Goal: Information Seeking & Learning: Learn about a topic

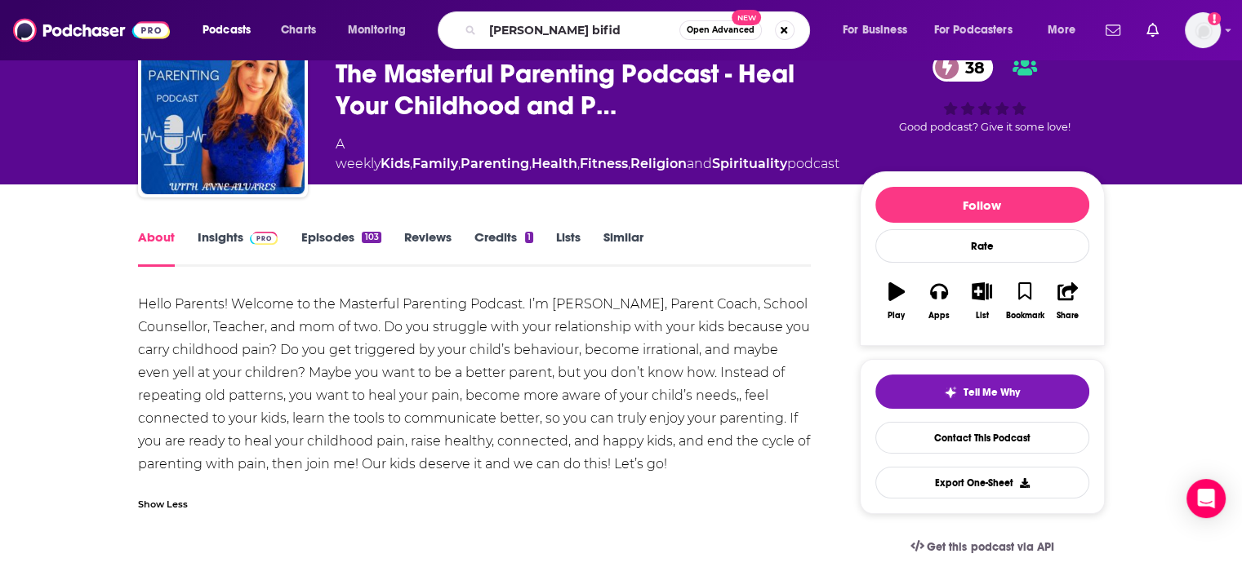
type input "[PERSON_NAME][MEDICAL_DATA]"
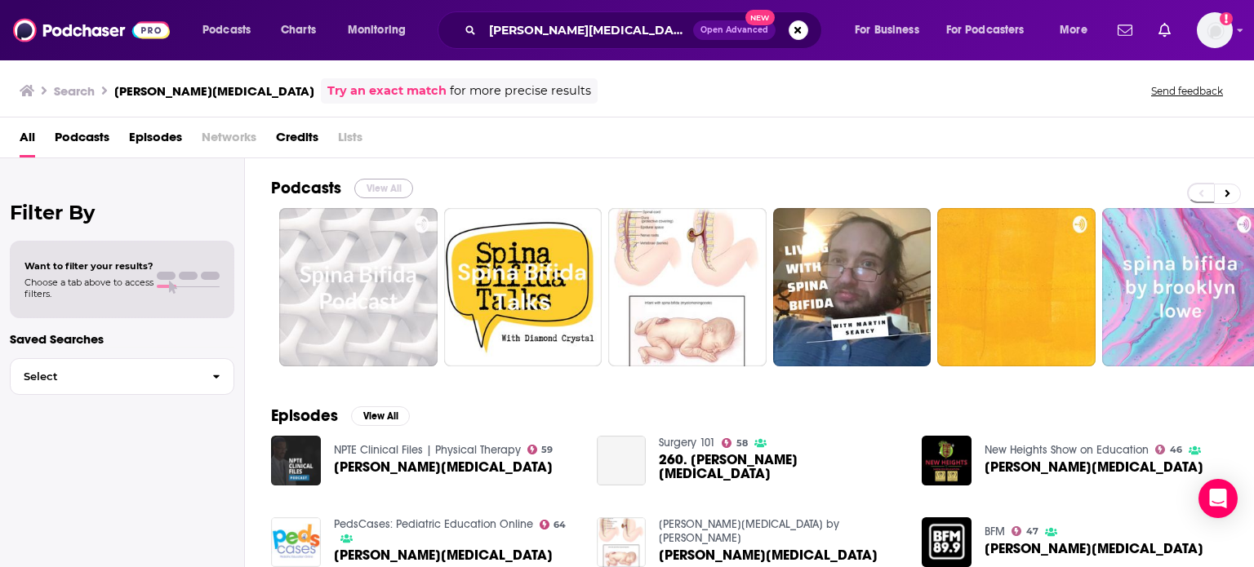
click at [362, 188] on button "View All" at bounding box center [383, 189] width 59 height 20
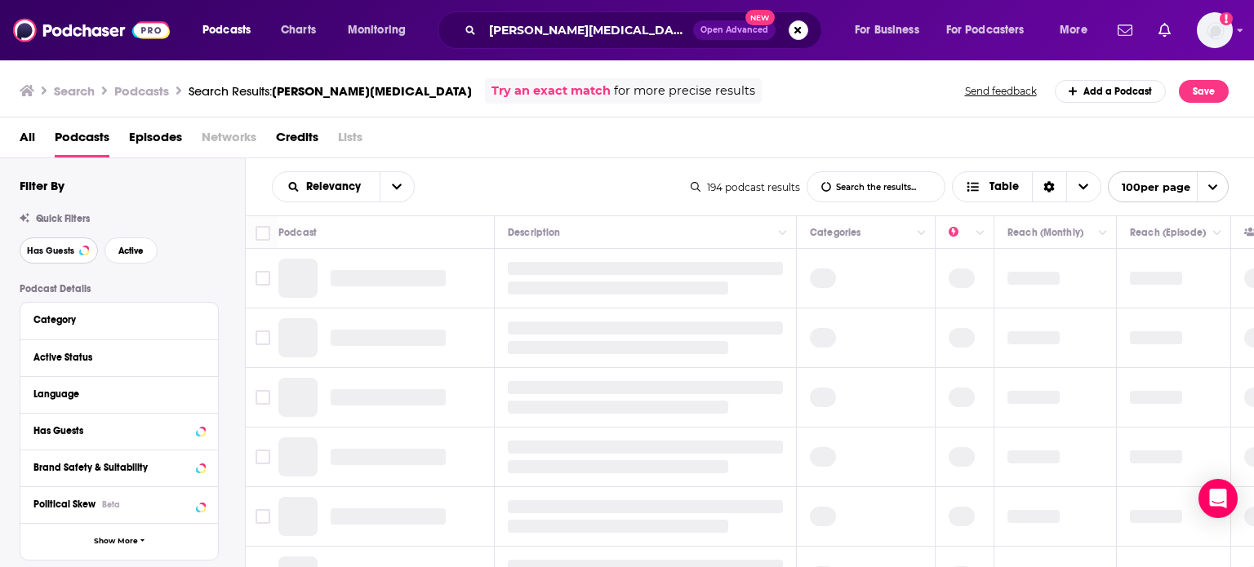
click at [59, 258] on button "Has Guests" at bounding box center [59, 251] width 78 height 26
click at [144, 253] on button "Active" at bounding box center [130, 251] width 53 height 26
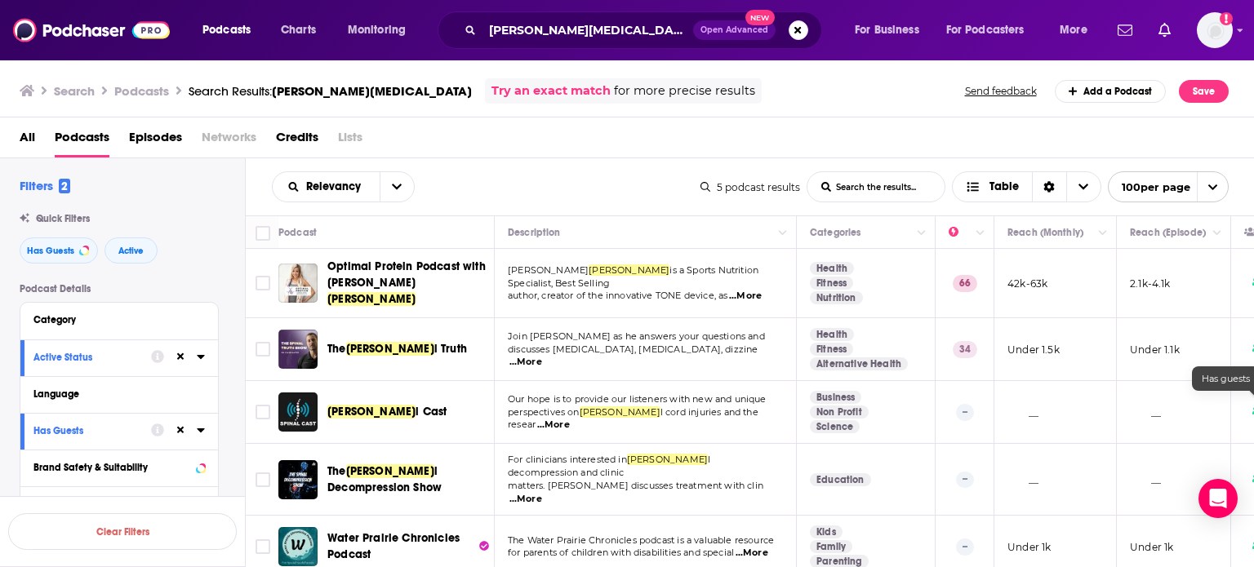
drag, startPoint x: 1253, startPoint y: 401, endPoint x: 1253, endPoint y: 380, distance: 20.4
click at [1241, 381] on td at bounding box center [1260, 412] width 59 height 63
click at [151, 35] on img at bounding box center [91, 30] width 157 height 31
